Goal: Learn about a topic: Learn about a topic

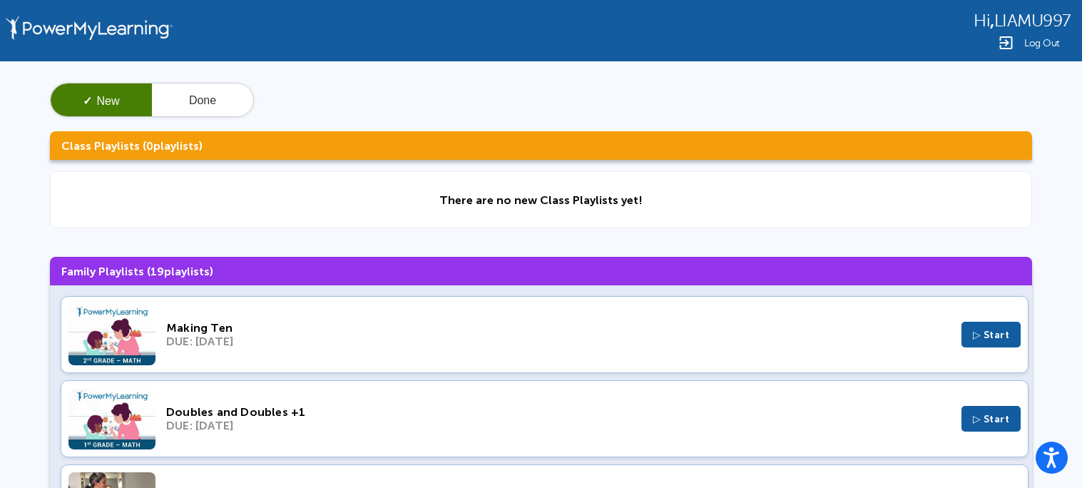
click at [137, 344] on img at bounding box center [111, 334] width 87 height 61
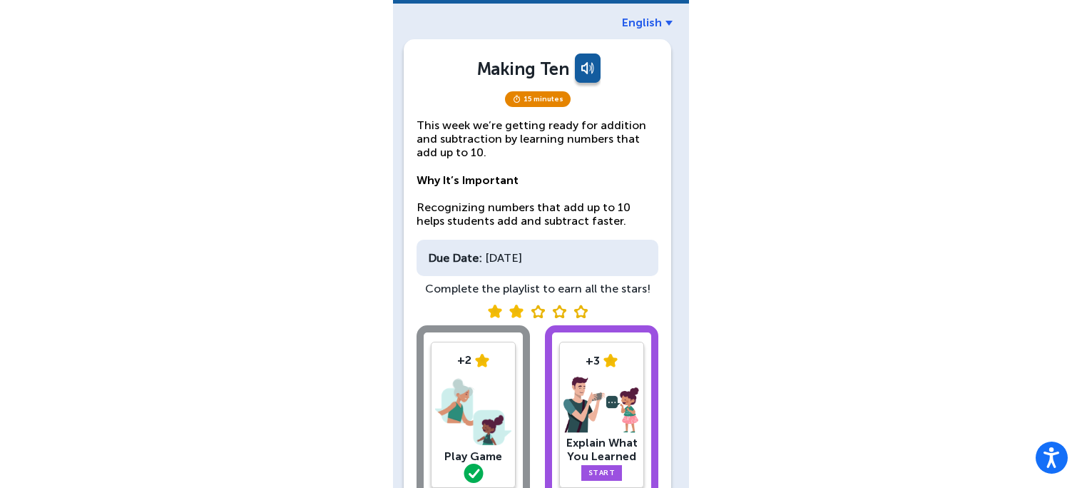
scroll to position [136, 0]
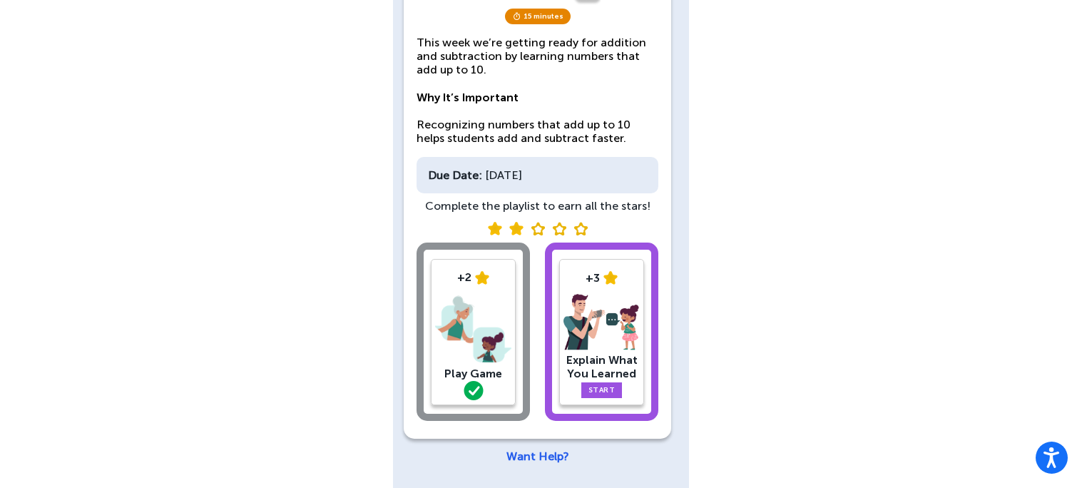
click at [603, 382] on link "Start" at bounding box center [601, 390] width 41 height 16
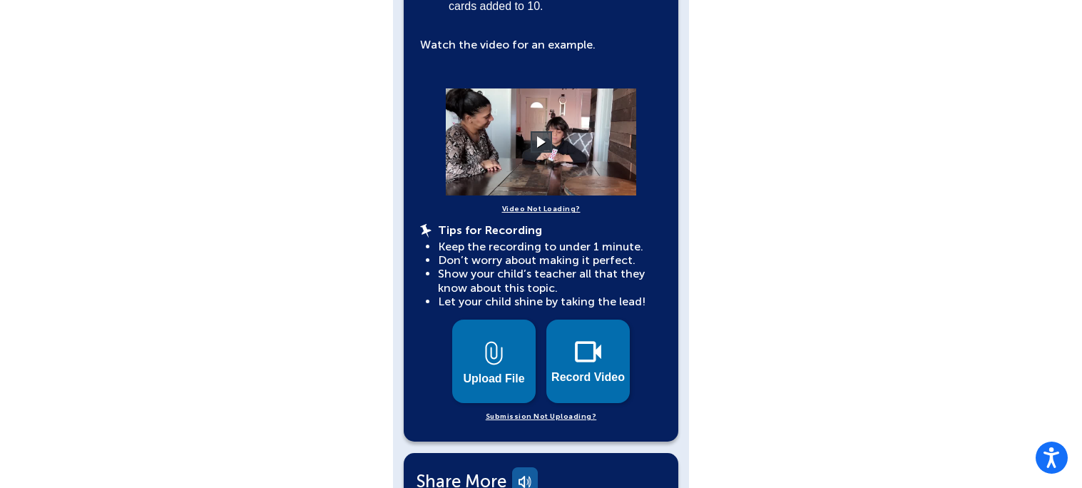
scroll to position [464, 0]
click at [553, 140] on video at bounding box center [541, 142] width 214 height 107
click at [555, 139] on video at bounding box center [541, 142] width 214 height 107
click at [536, 131] on button at bounding box center [540, 142] width 25 height 25
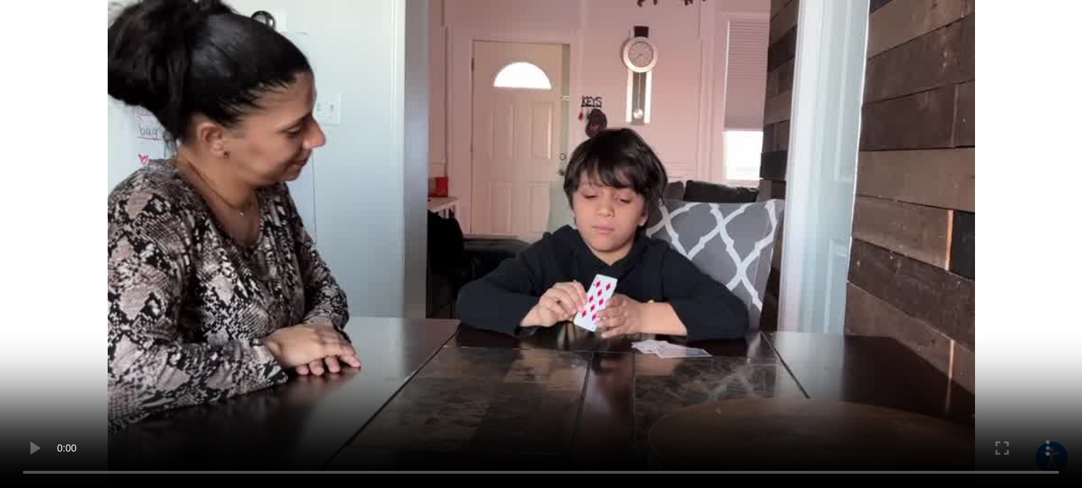
scroll to position [0, 0]
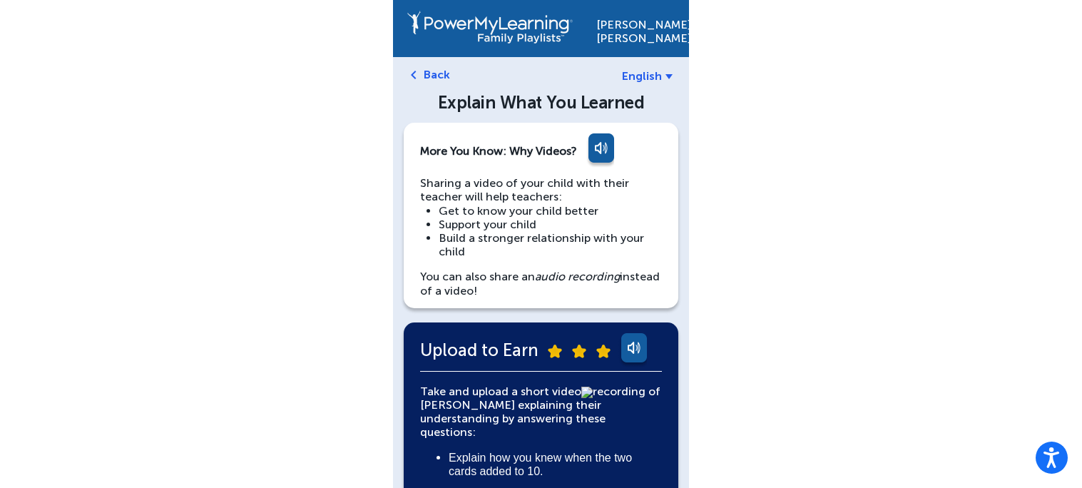
click at [428, 79] on link "Back" at bounding box center [437, 75] width 26 height 14
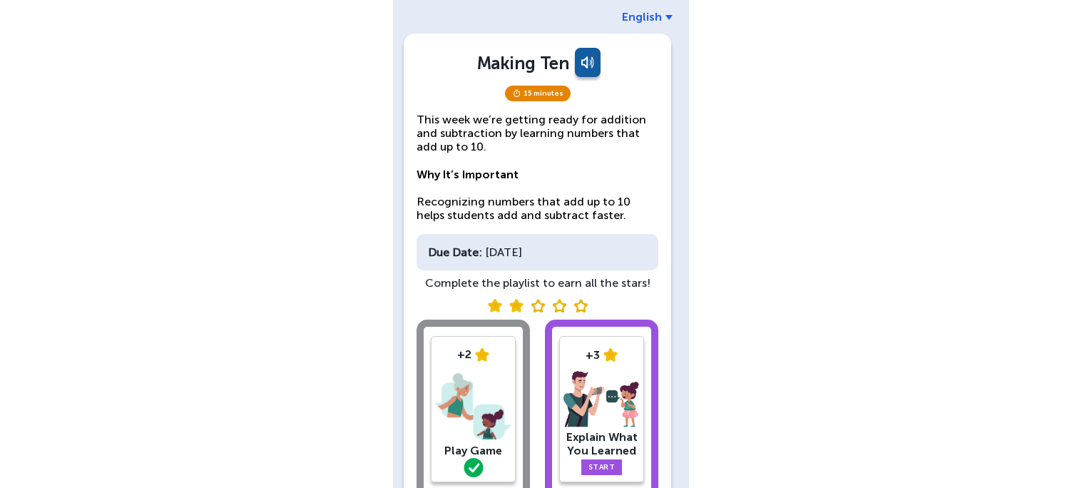
scroll to position [136, 0]
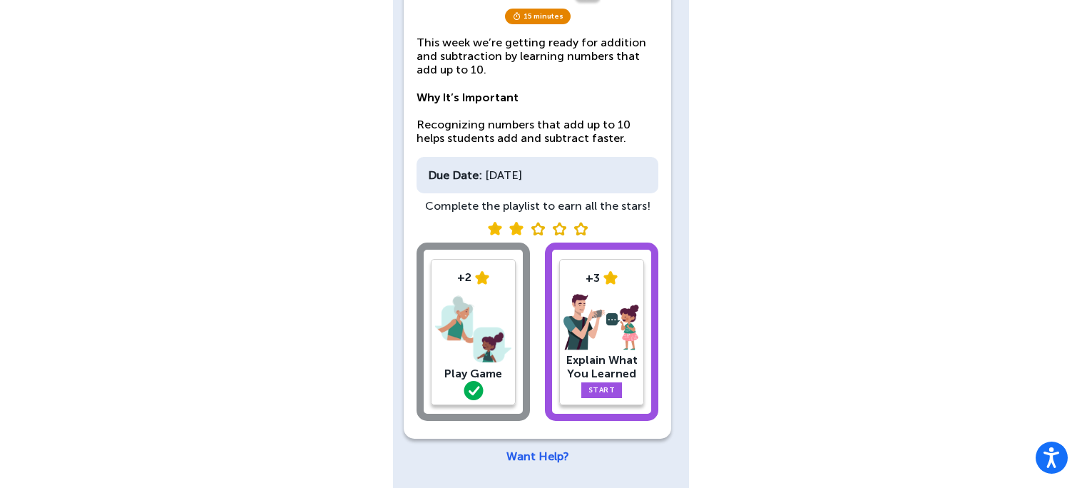
click at [476, 327] on img at bounding box center [473, 329] width 76 height 74
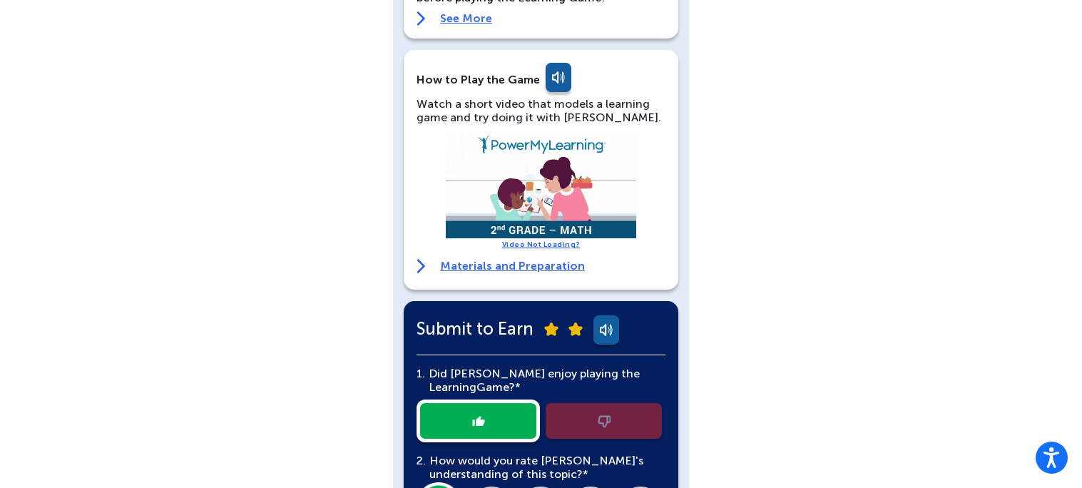
scroll to position [208, 0]
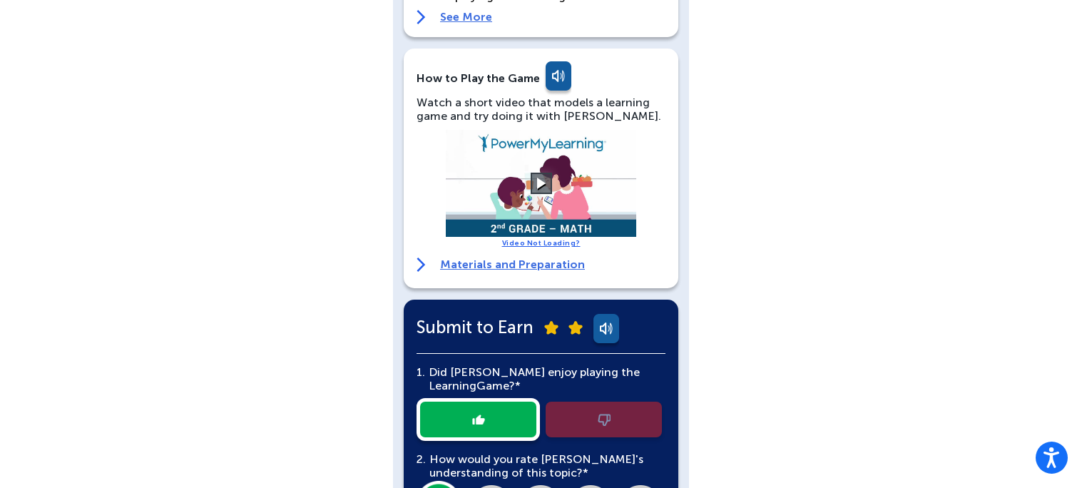
click at [563, 193] on video at bounding box center [541, 183] width 214 height 107
click at [540, 188] on button at bounding box center [540, 183] width 25 height 25
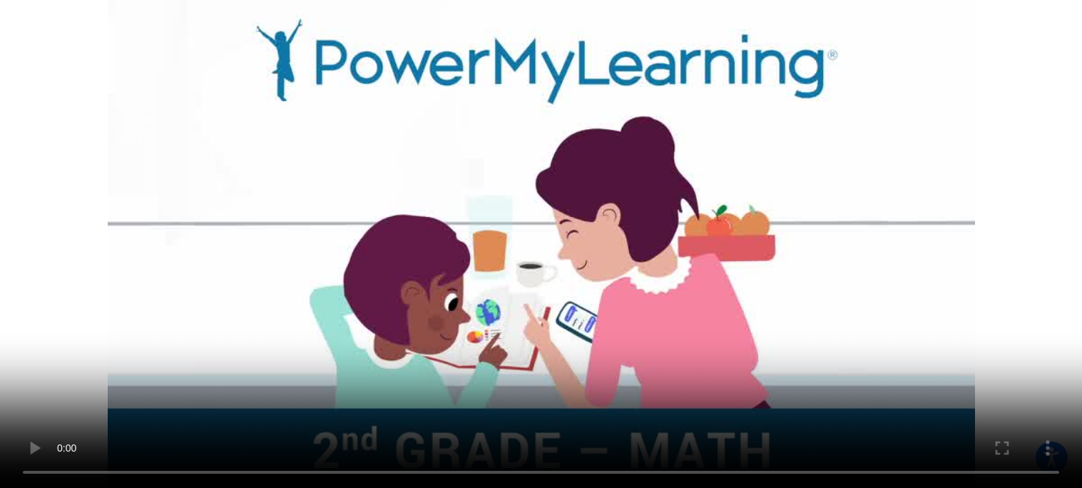
scroll to position [521, 0]
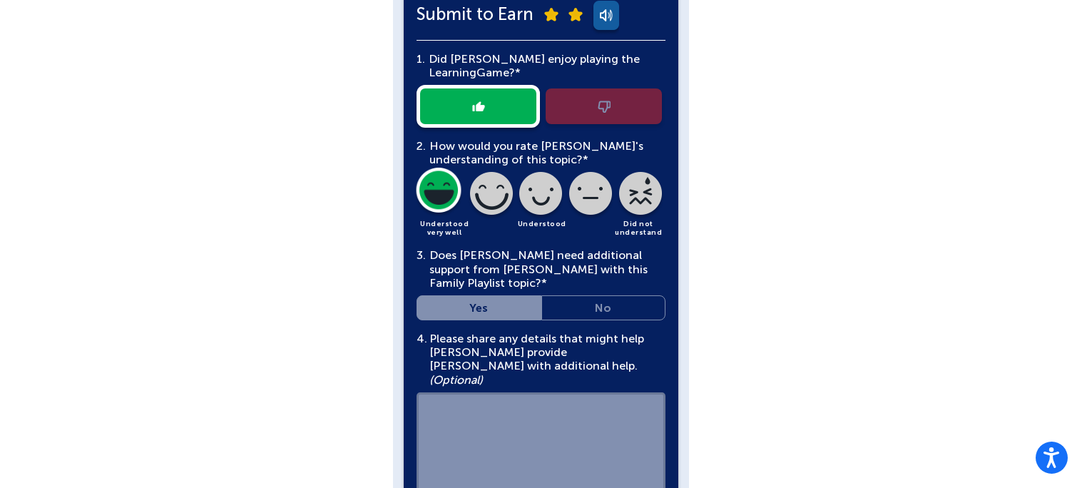
click at [620, 456] on div "4. Please share any details that might help [PERSON_NAME] provide [PERSON_NAME]…" at bounding box center [540, 418] width 249 height 172
click at [648, 422] on div "4. Please share any details that might help [PERSON_NAME] provide [PERSON_NAME]…" at bounding box center [540, 418] width 249 height 172
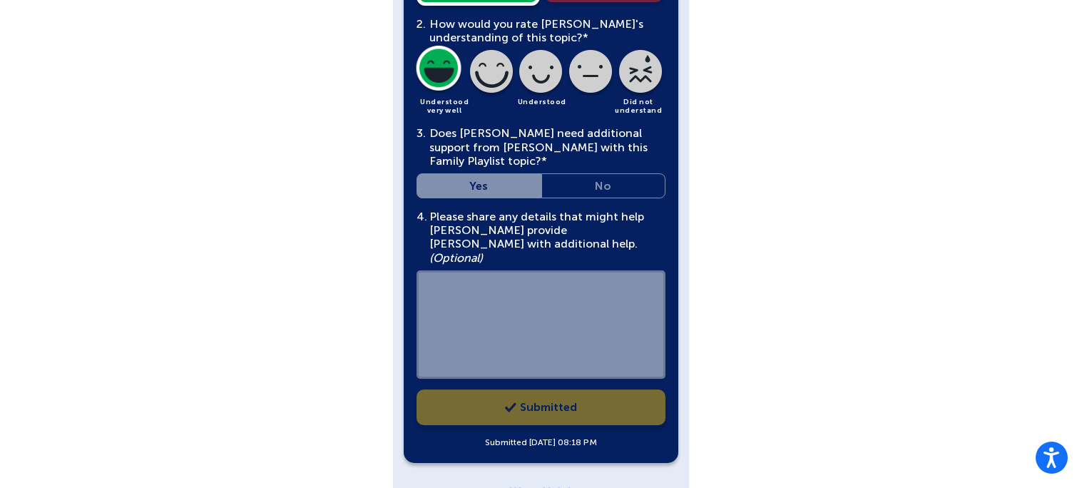
scroll to position [652, 0]
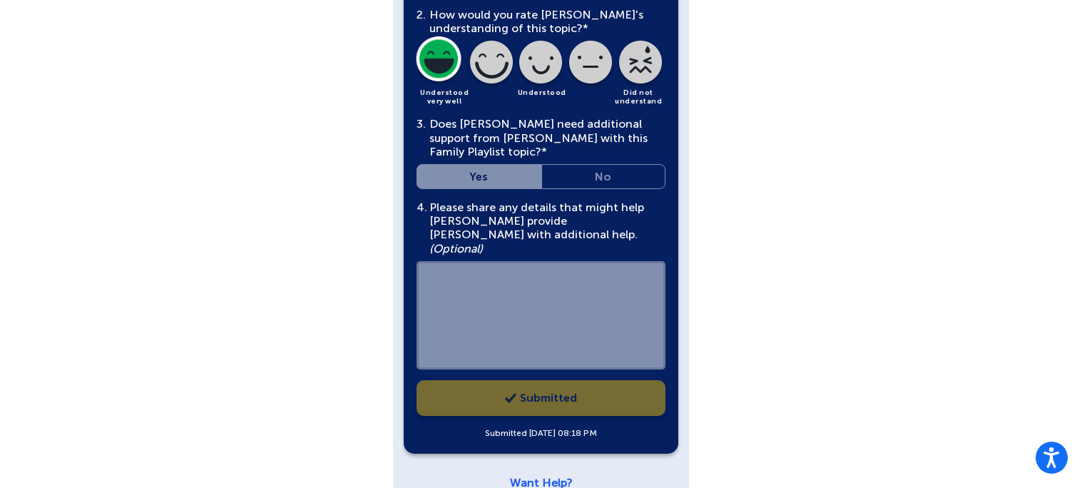
click at [509, 372] on div "1. Did [PERSON_NAME] enjoy playing the Learning Game?* 2. How would you rate [P…" at bounding box center [540, 174] width 249 height 531
click at [550, 339] on div "4. Please share any details that might help [PERSON_NAME] provide [PERSON_NAME]…" at bounding box center [540, 286] width 249 height 172
click at [551, 341] on div "4. Please share any details that might help [PERSON_NAME] provide [PERSON_NAME]…" at bounding box center [540, 286] width 249 height 172
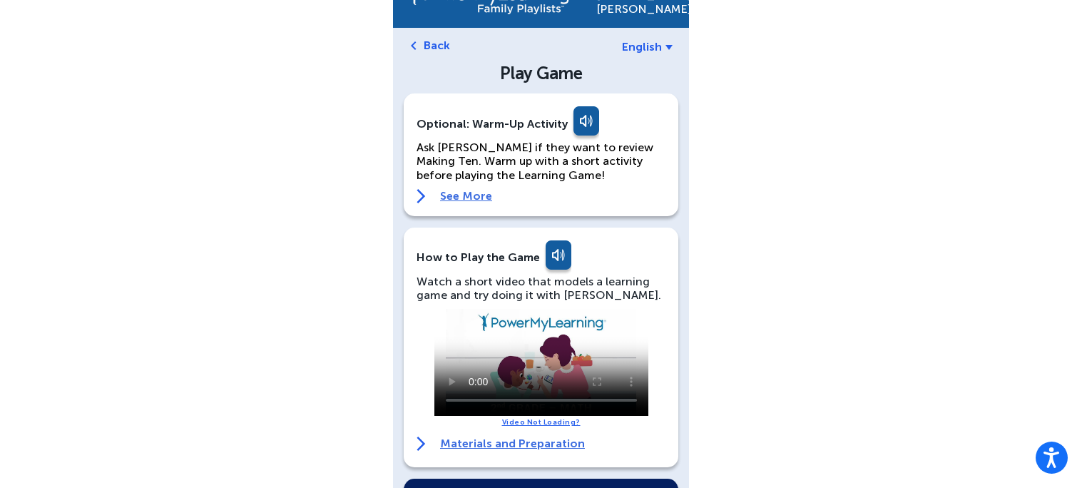
scroll to position [0, 0]
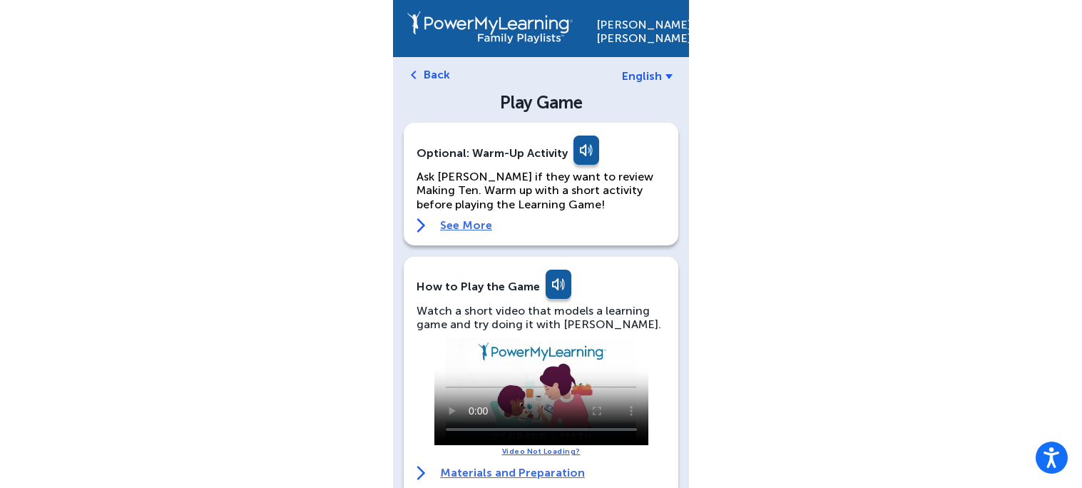
click at [426, 69] on link "Back" at bounding box center [437, 75] width 26 height 14
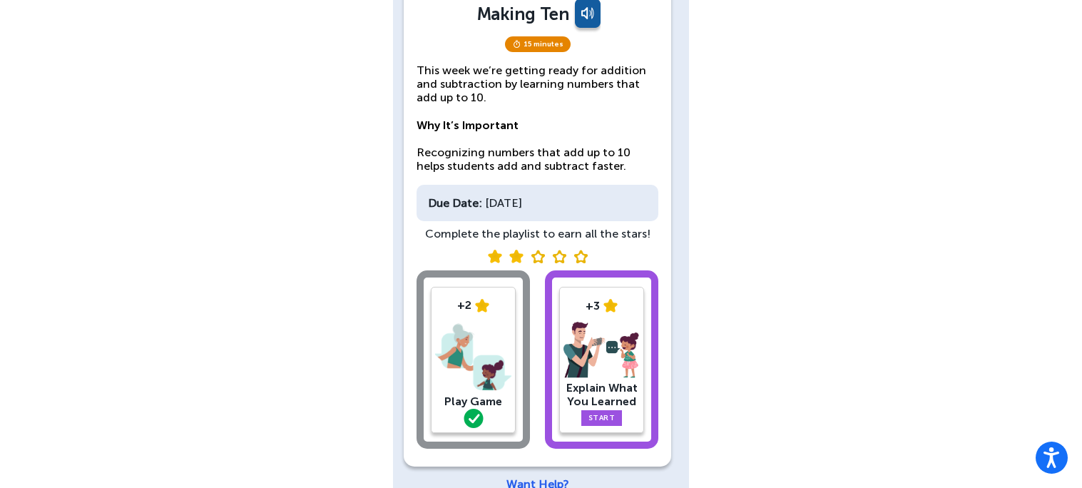
scroll to position [136, 0]
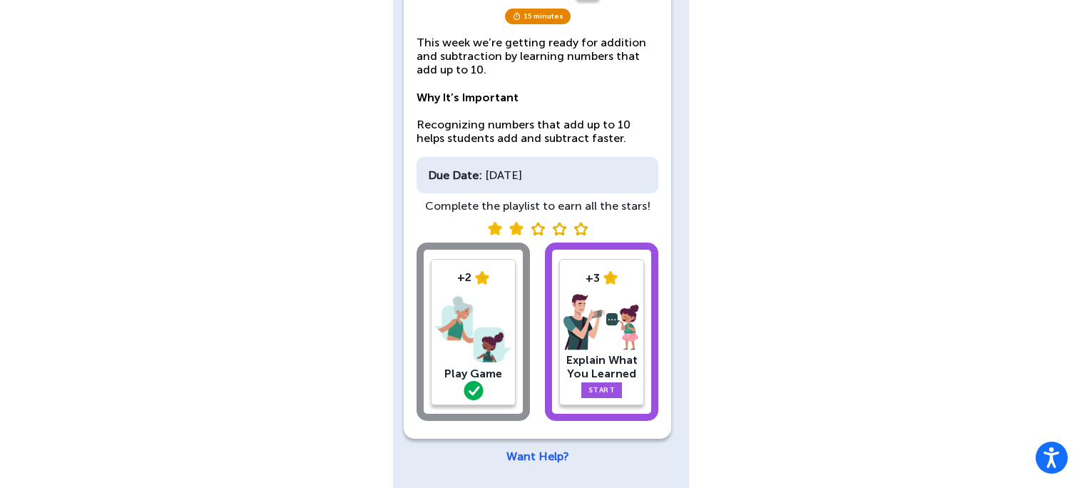
click at [611, 333] on img at bounding box center [601, 322] width 76 height 57
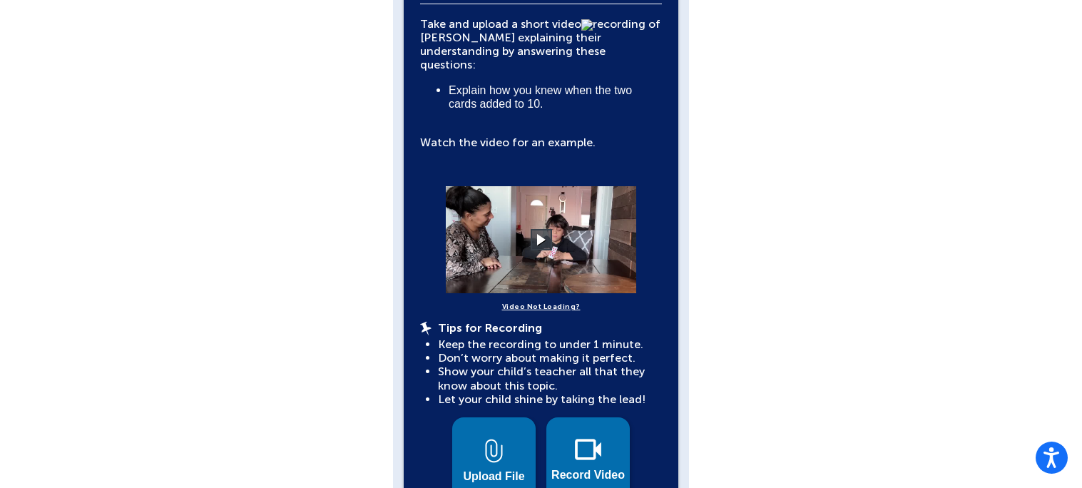
scroll to position [370, 0]
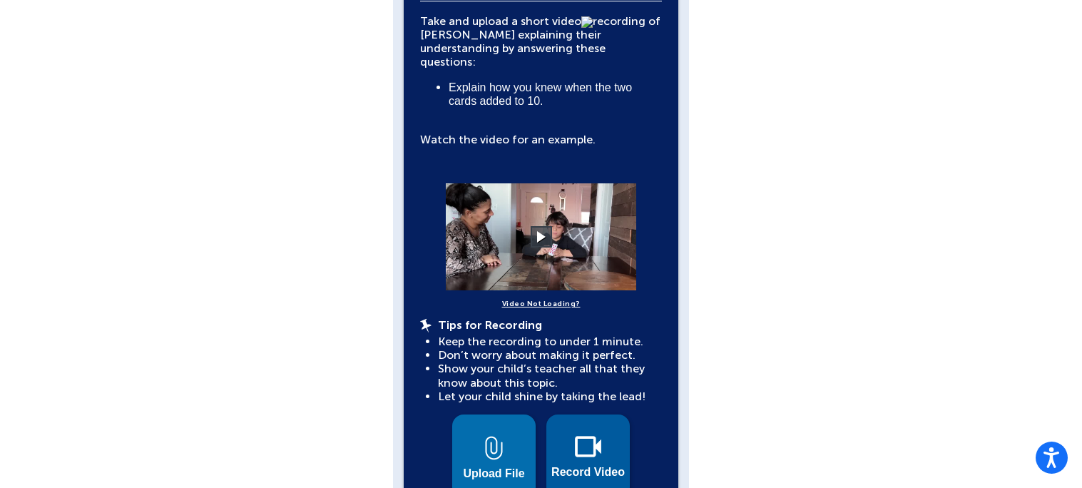
click at [580, 466] on button "Record Video" at bounding box center [587, 455] width 83 height 83
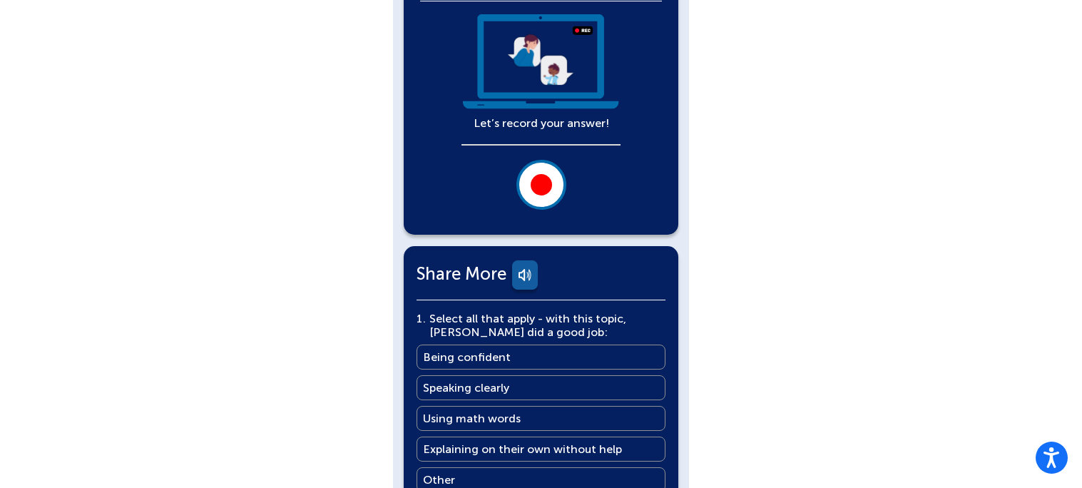
scroll to position [322, 0]
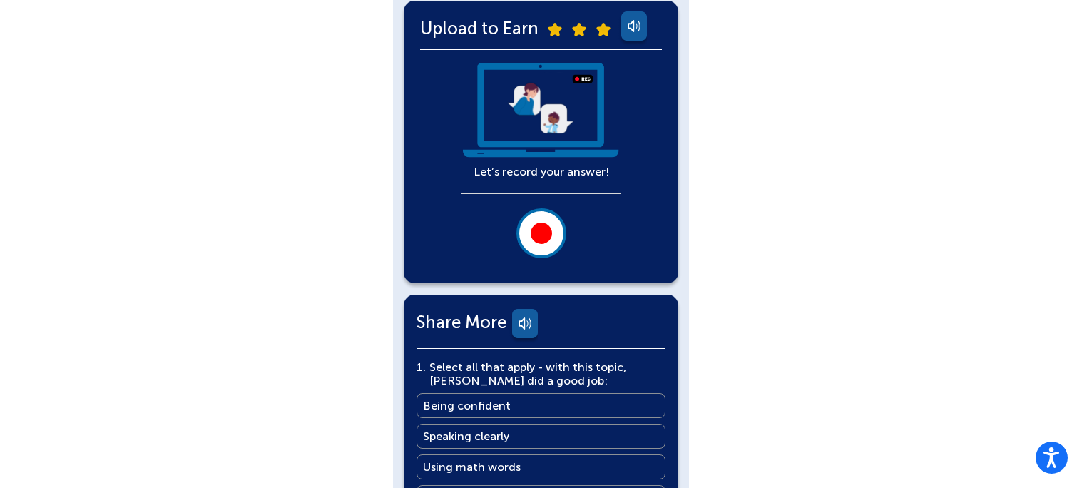
click at [548, 225] on div at bounding box center [540, 232] width 21 height 21
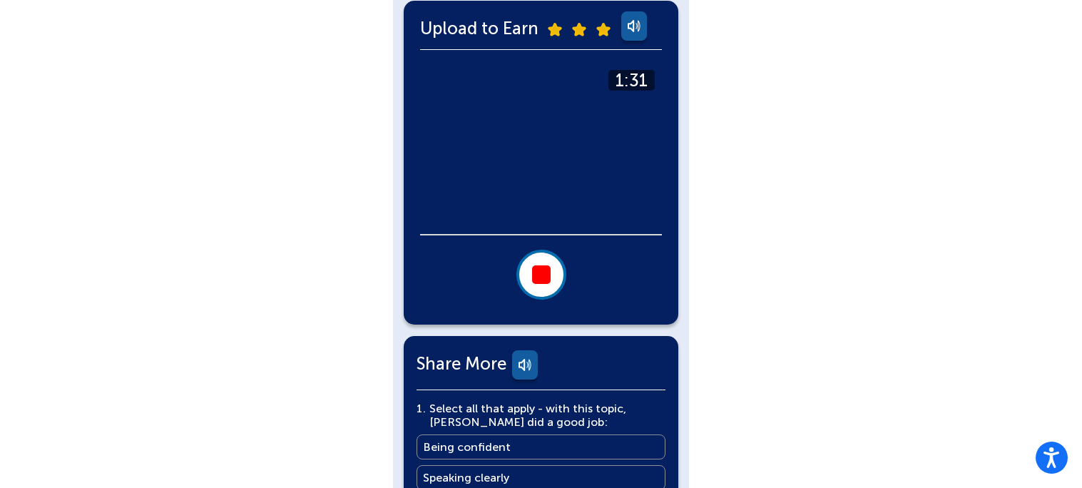
click at [545, 276] on div at bounding box center [541, 274] width 19 height 19
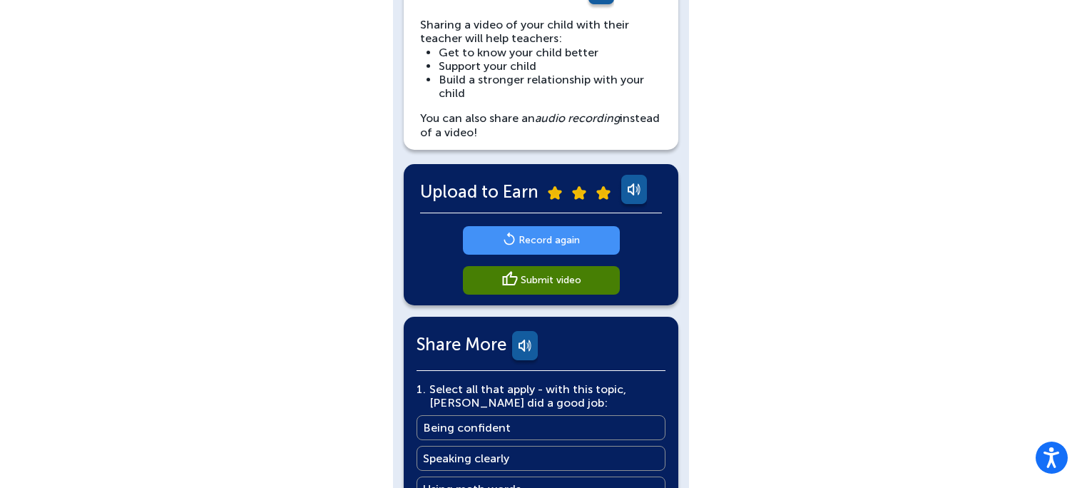
scroll to position [155, 0]
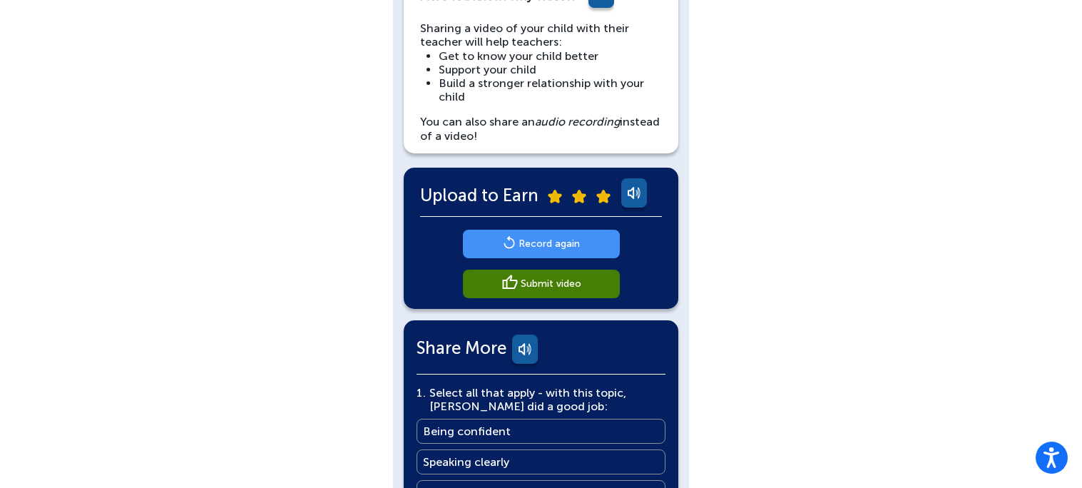
click at [575, 282] on main "Submit video" at bounding box center [551, 284] width 61 height 14
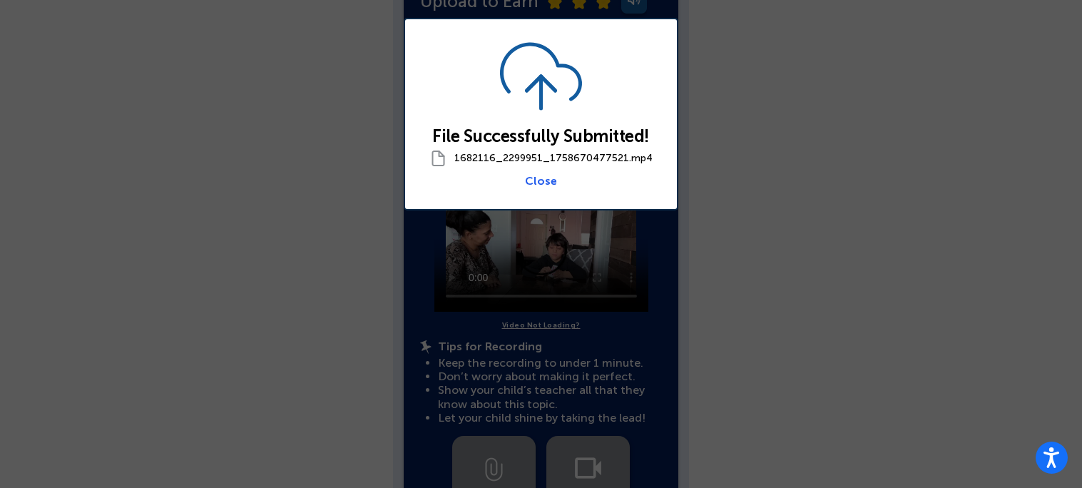
scroll to position [348, 0]
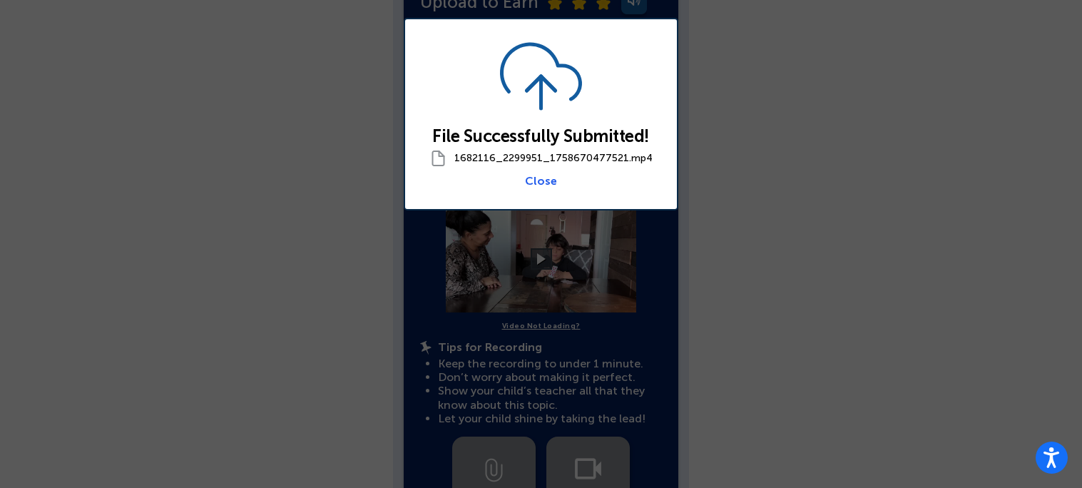
click at [530, 183] on link "Close" at bounding box center [541, 181] width 32 height 14
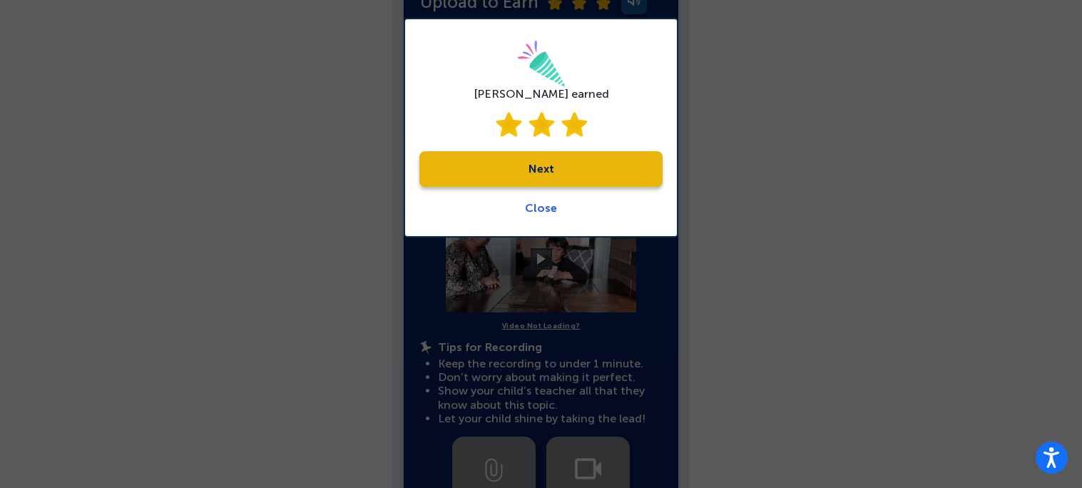
click at [543, 172] on link "Next" at bounding box center [540, 169] width 243 height 36
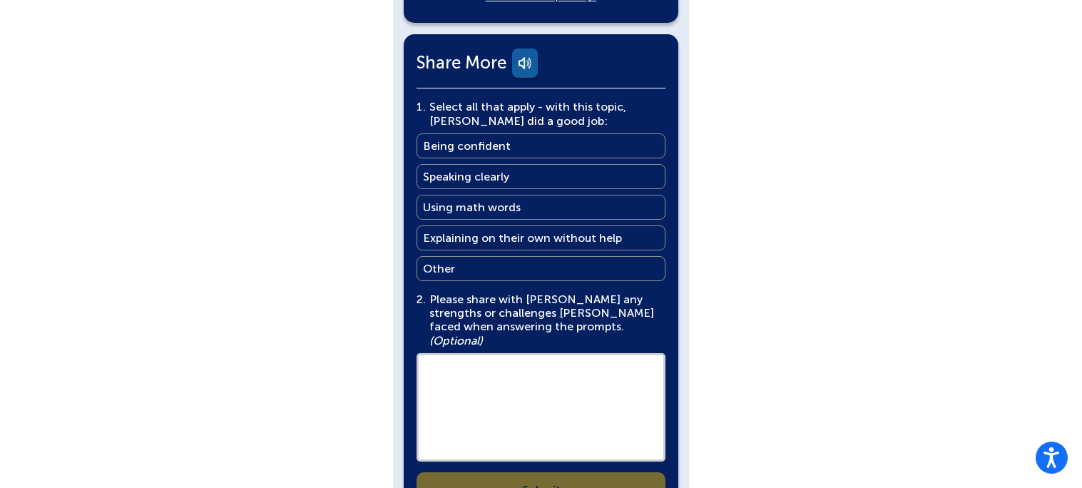
scroll to position [903, 0]
click at [648, 111] on main "Select all that apply - with this topic, [PERSON_NAME] did a good job:" at bounding box center [545, 112] width 232 height 27
click at [644, 134] on link "Being confident Being confident" at bounding box center [540, 145] width 249 height 25
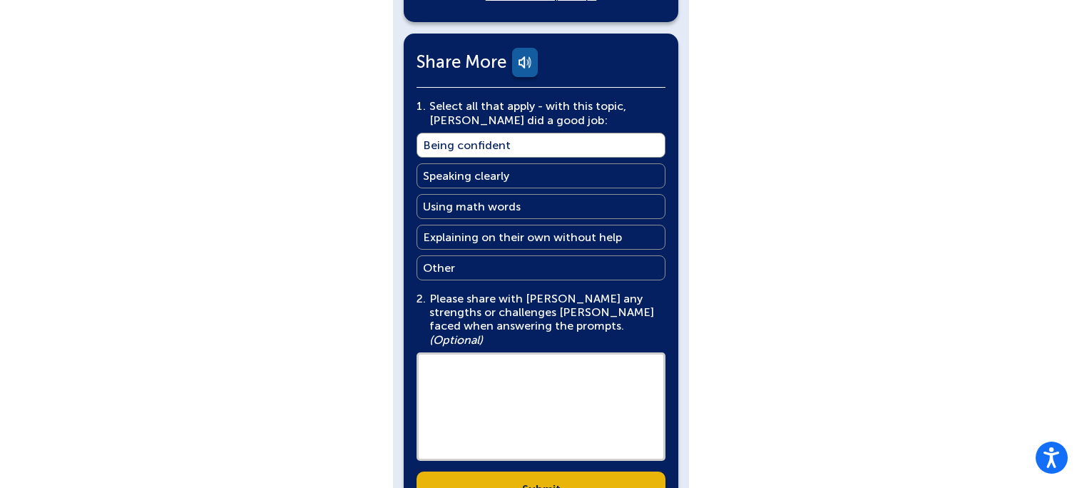
click at [647, 169] on link "Speaking clearly Speaking clearly" at bounding box center [540, 175] width 249 height 25
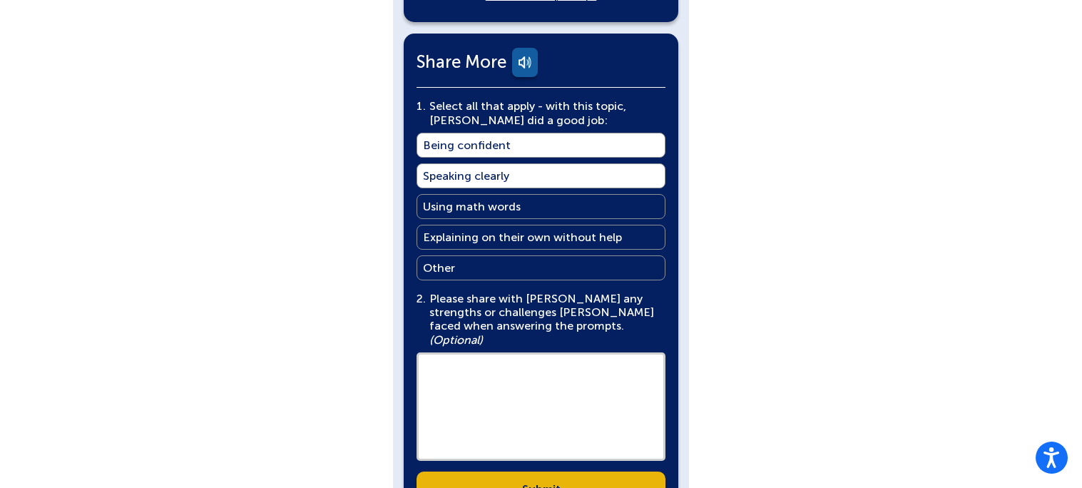
click at [646, 197] on link "Using math words Using math words" at bounding box center [540, 206] width 249 height 25
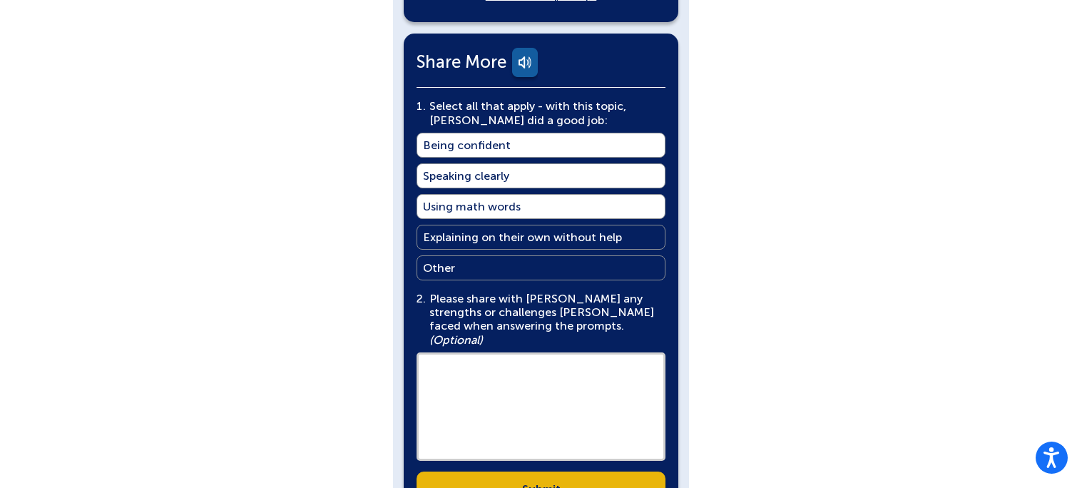
click at [648, 225] on link "Explaining on their own without help Explaining on their own without help" at bounding box center [540, 237] width 249 height 25
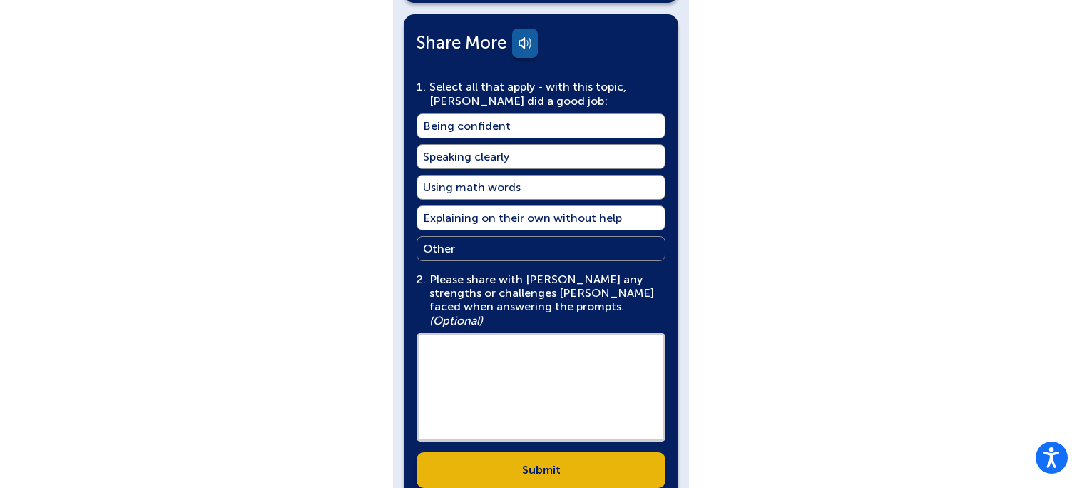
scroll to position [975, 0]
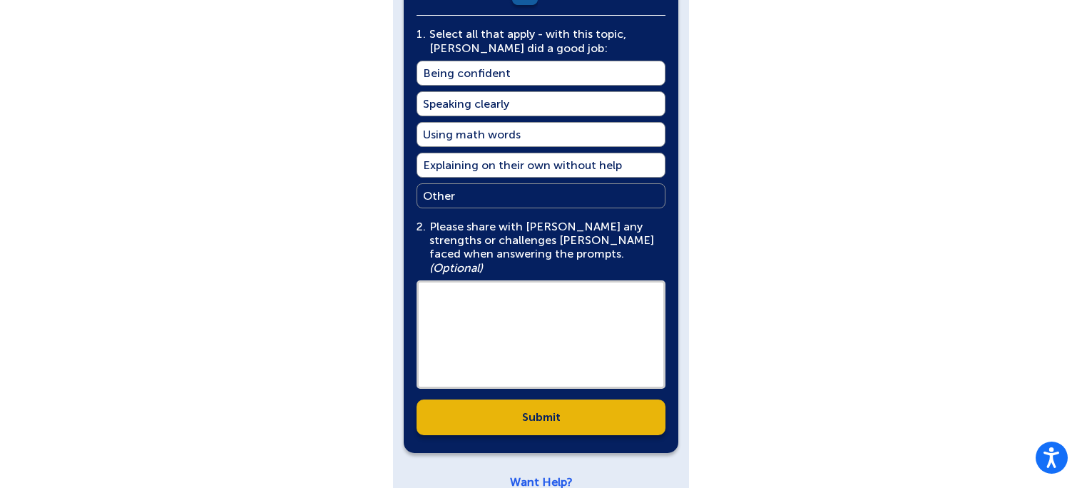
click at [606, 399] on link "Submit" at bounding box center [540, 417] width 249 height 36
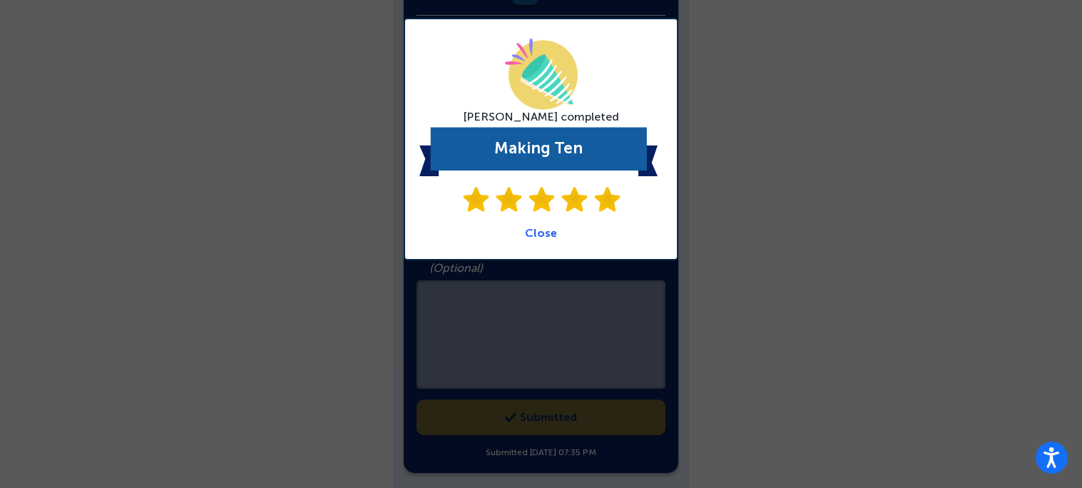
click at [540, 235] on link "Close" at bounding box center [541, 233] width 32 height 14
